Goal: Task Accomplishment & Management: Manage account settings

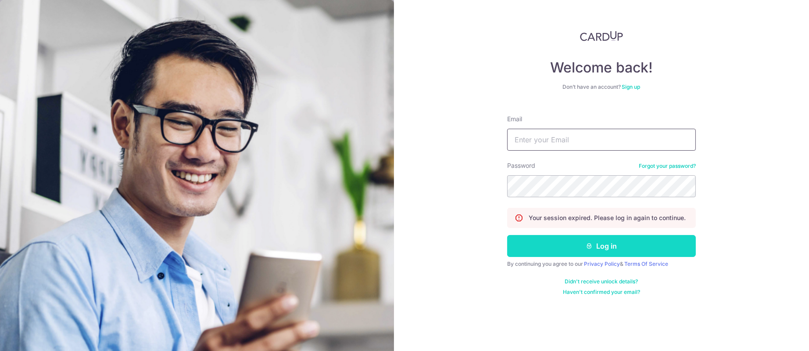
type input "[PERSON_NAME][EMAIL_ADDRESS][DOMAIN_NAME]"
click at [580, 242] on button "Log in" at bounding box center [601, 246] width 189 height 22
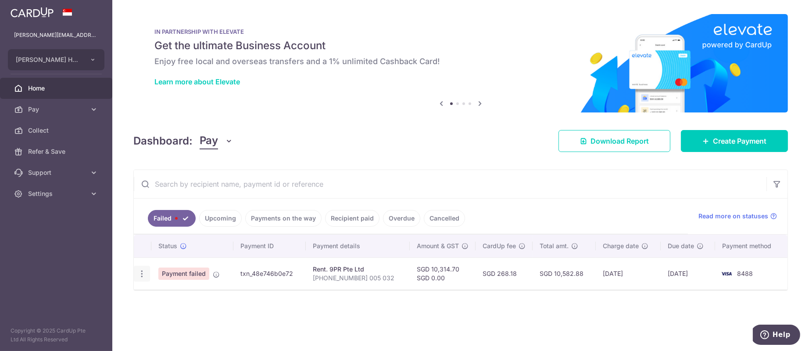
click at [142, 273] on icon "button" at bounding box center [141, 273] width 9 height 9
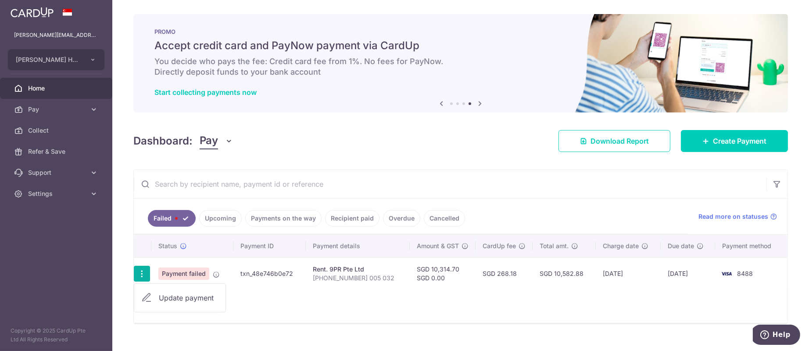
click at [175, 298] on span "Update payment" at bounding box center [189, 297] width 60 height 11
radio input "true"
type input "10,314.70"
type input "0.00"
type input "[PHONE_NUMBER] 005 032"
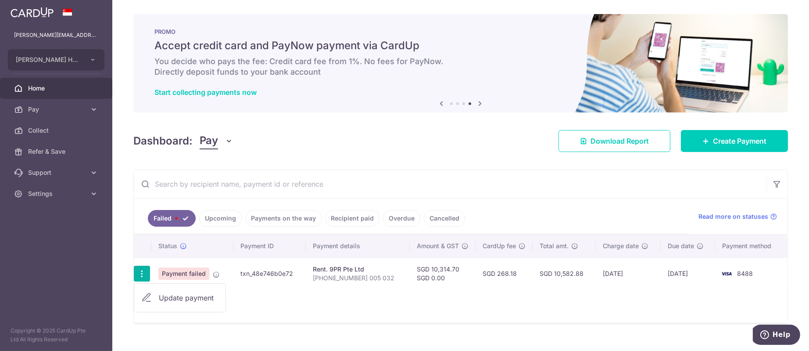
type input "9PR 019 005 032"
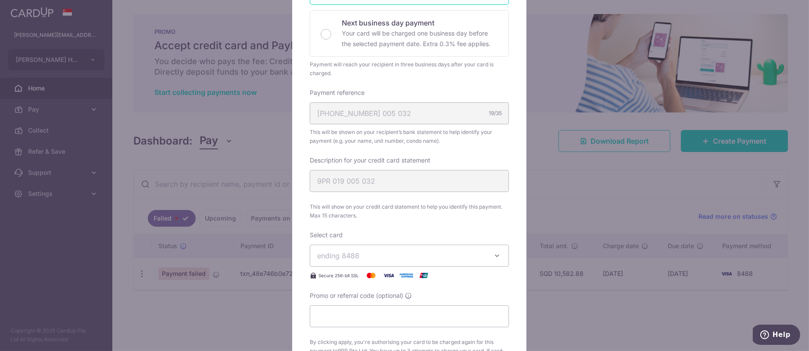
scroll to position [263, 0]
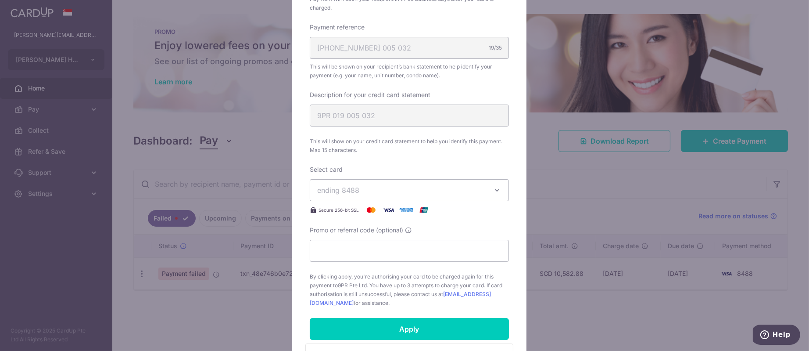
click at [389, 189] on span "ending 8488" at bounding box center [401, 190] width 169 height 11
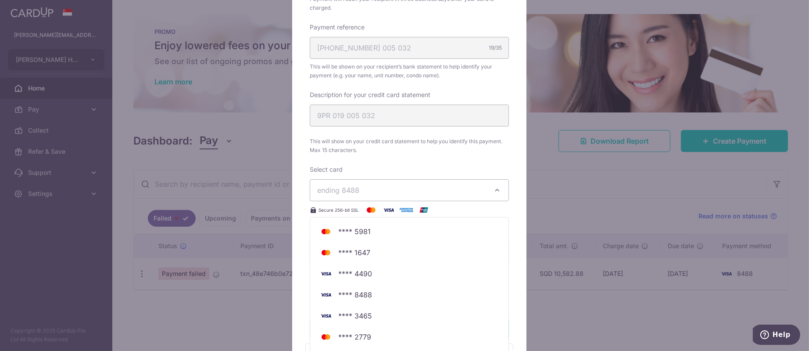
click at [486, 156] on div "Enter payment amount 10,314.70 10314.70 SGD To change the payment amount, pleas…" at bounding box center [409, 71] width 199 height 471
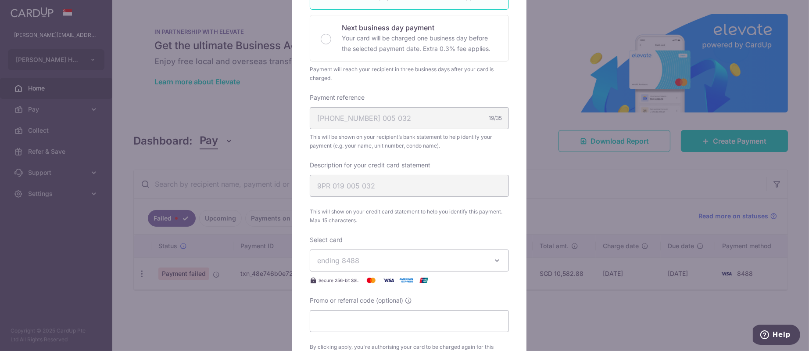
scroll to position [65, 0]
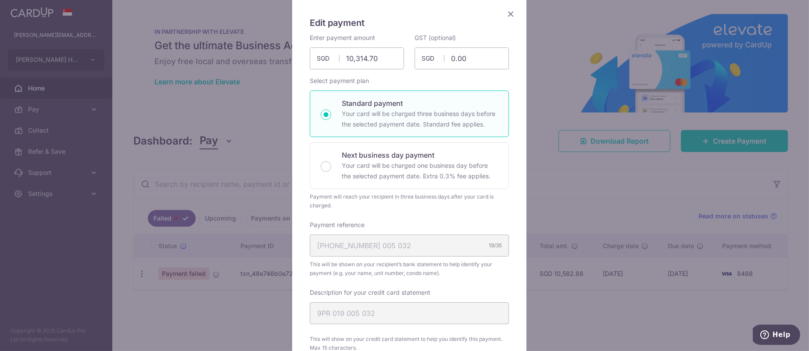
click at [508, 10] on icon "Close" at bounding box center [511, 13] width 11 height 11
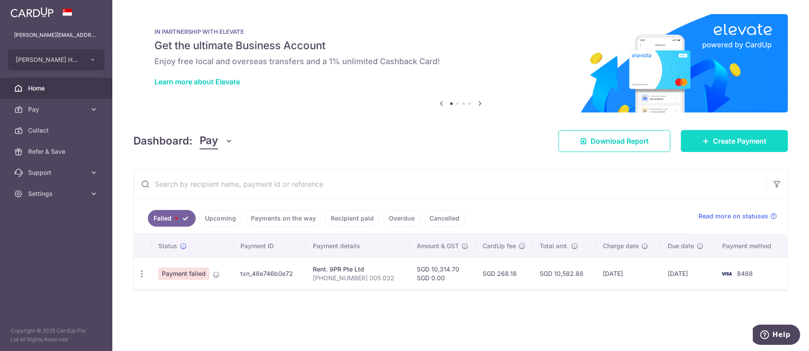
click at [704, 136] on link "Create Payment" at bounding box center [734, 141] width 107 height 22
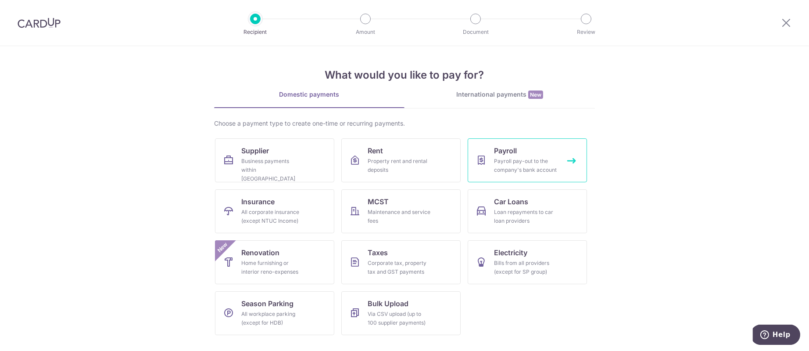
click at [506, 157] on div "Payroll pay-out to the company's bank account" at bounding box center [525, 166] width 63 height 18
